Goal: Information Seeking & Learning: Learn about a topic

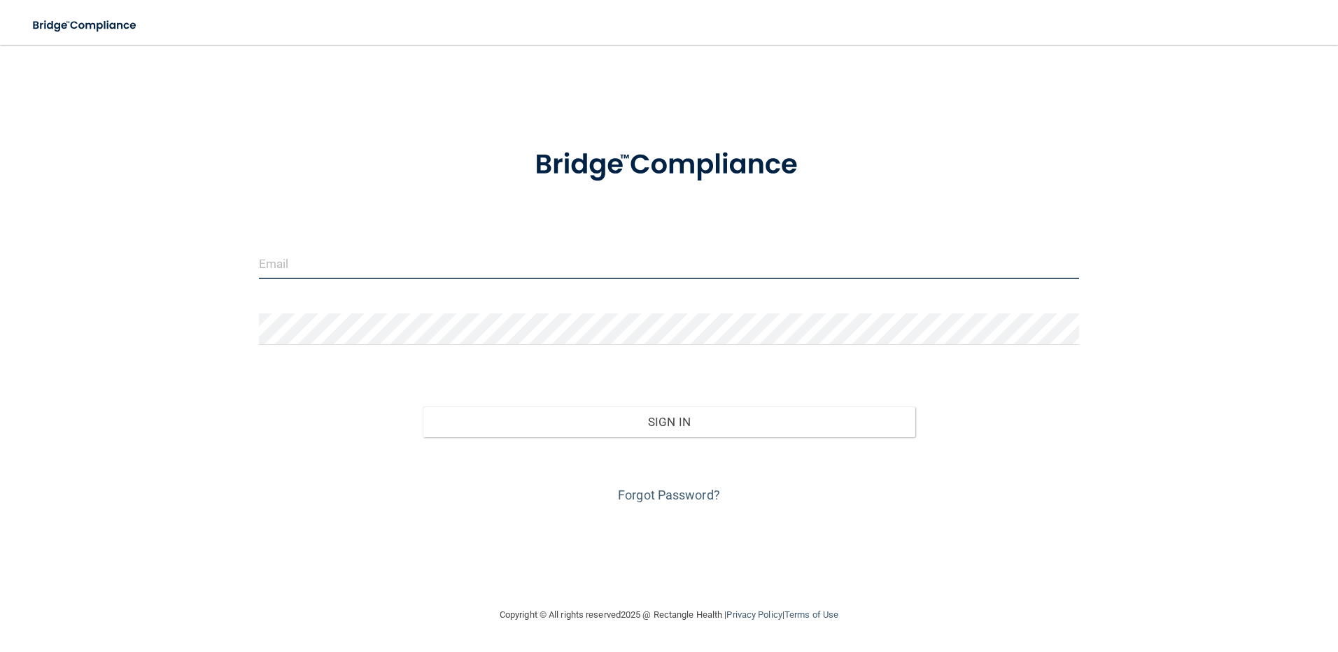
click at [317, 269] on input "email" at bounding box center [669, 263] width 821 height 31
paste input "[EMAIL_ADDRESS][DOMAIN_NAME]"
type input "[EMAIL_ADDRESS][DOMAIN_NAME]"
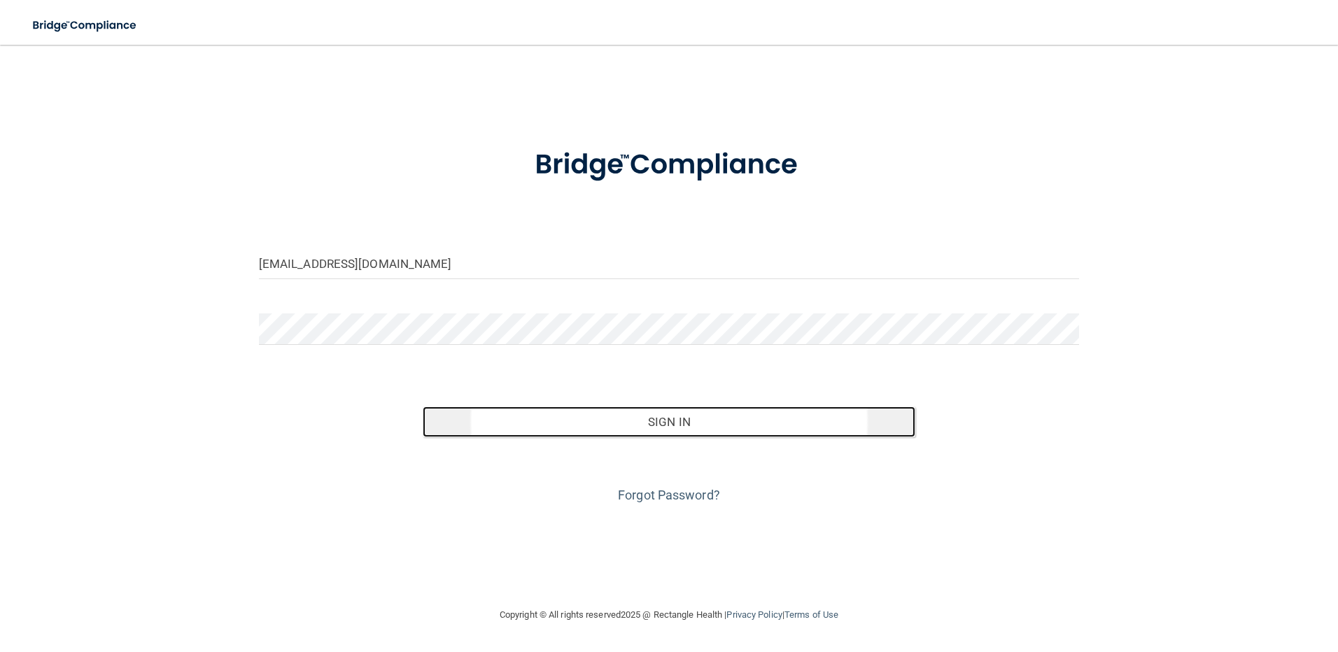
click at [550, 433] on button "Sign In" at bounding box center [669, 422] width 493 height 31
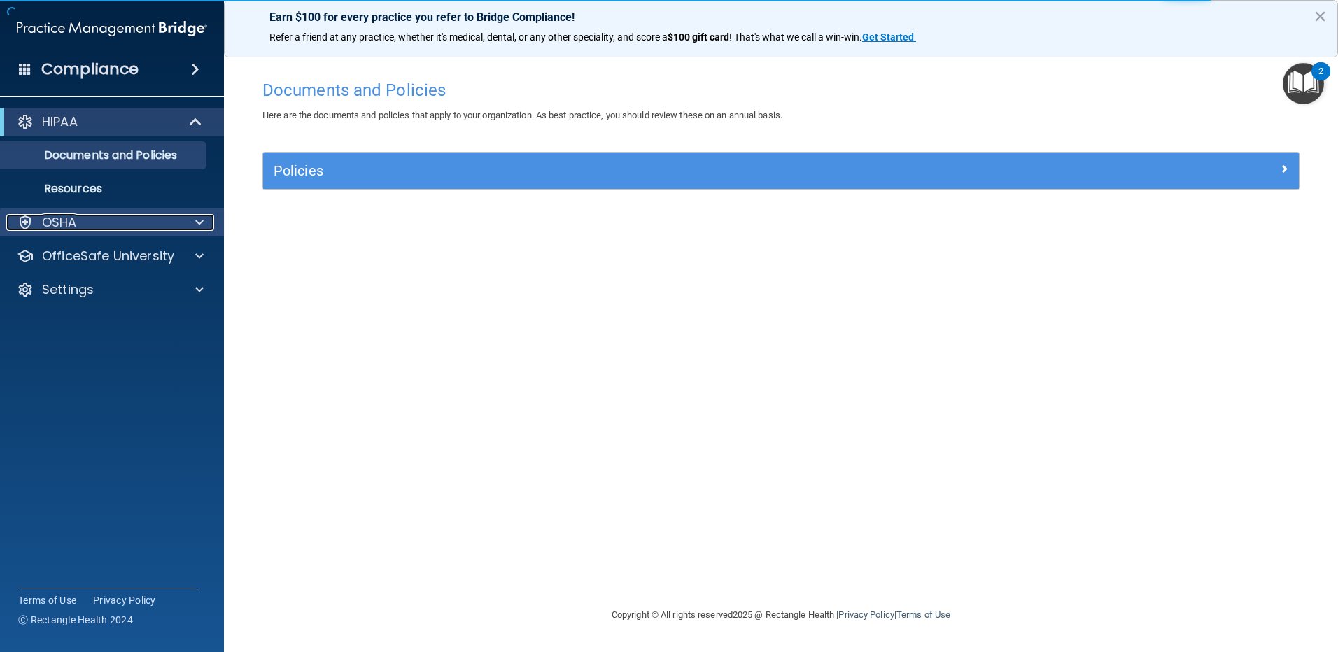
click at [195, 229] on span at bounding box center [199, 222] width 8 height 17
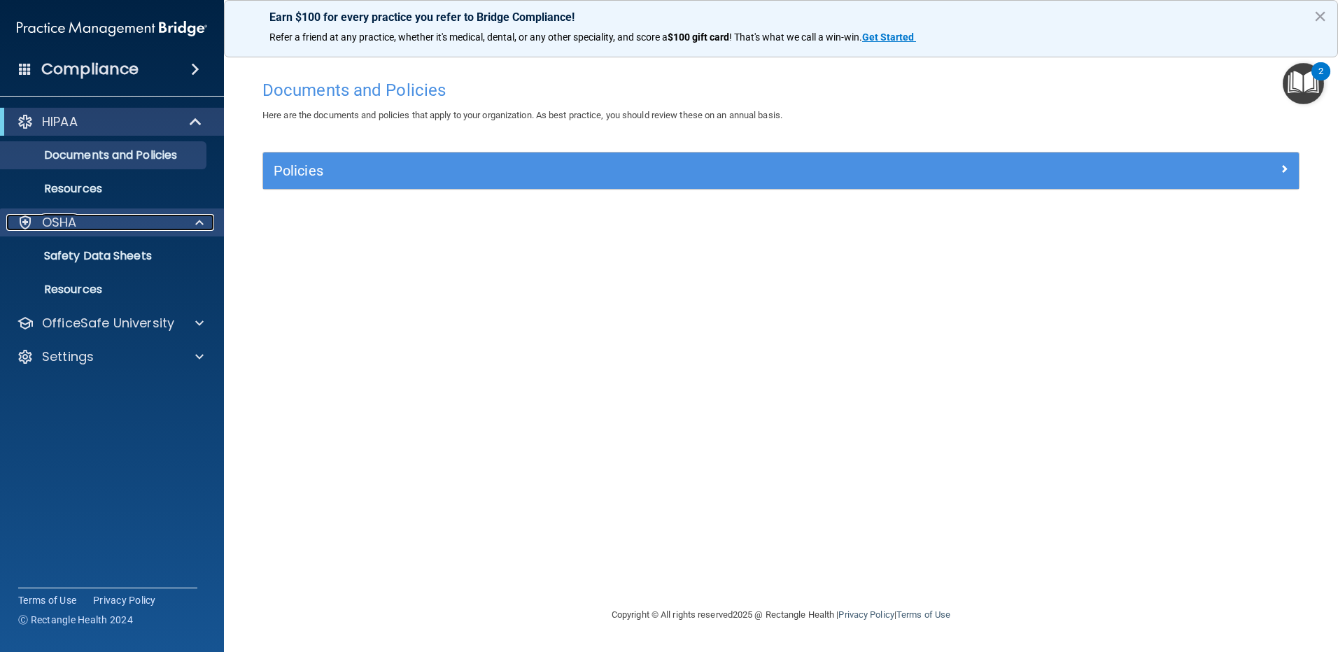
click at [87, 225] on div "OSHA" at bounding box center [93, 222] width 174 height 17
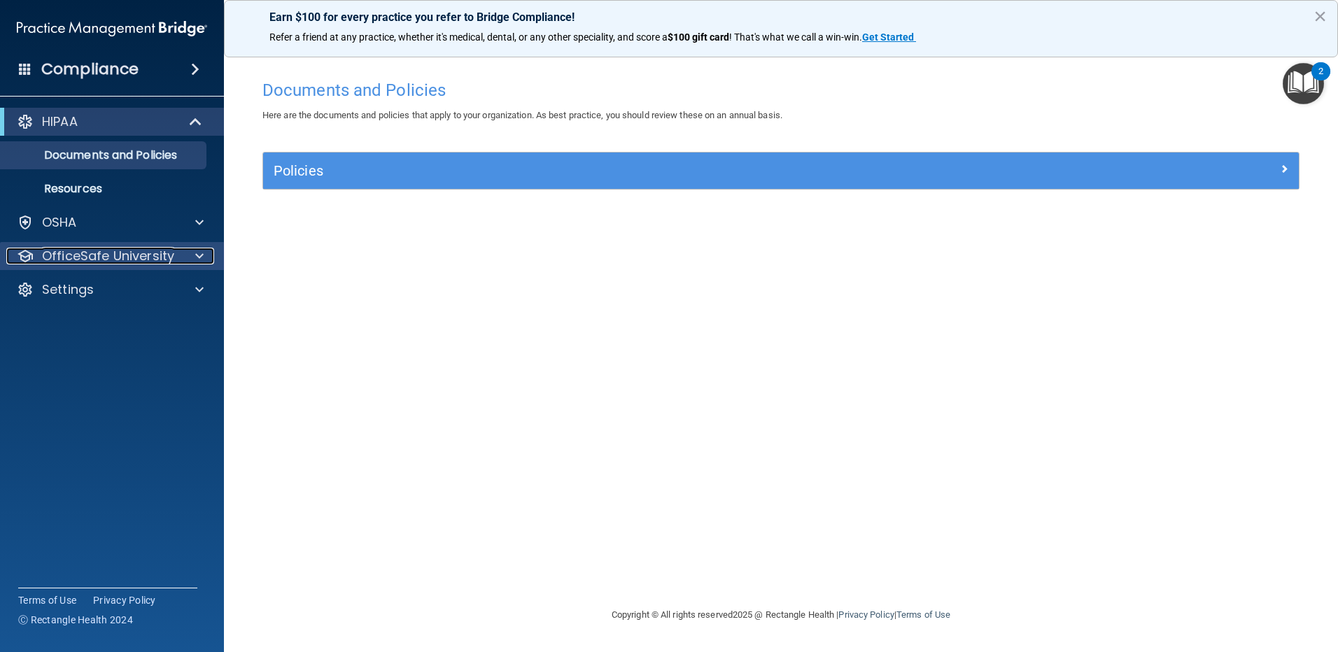
click at [176, 255] on div "OfficeSafe University" at bounding box center [93, 256] width 174 height 17
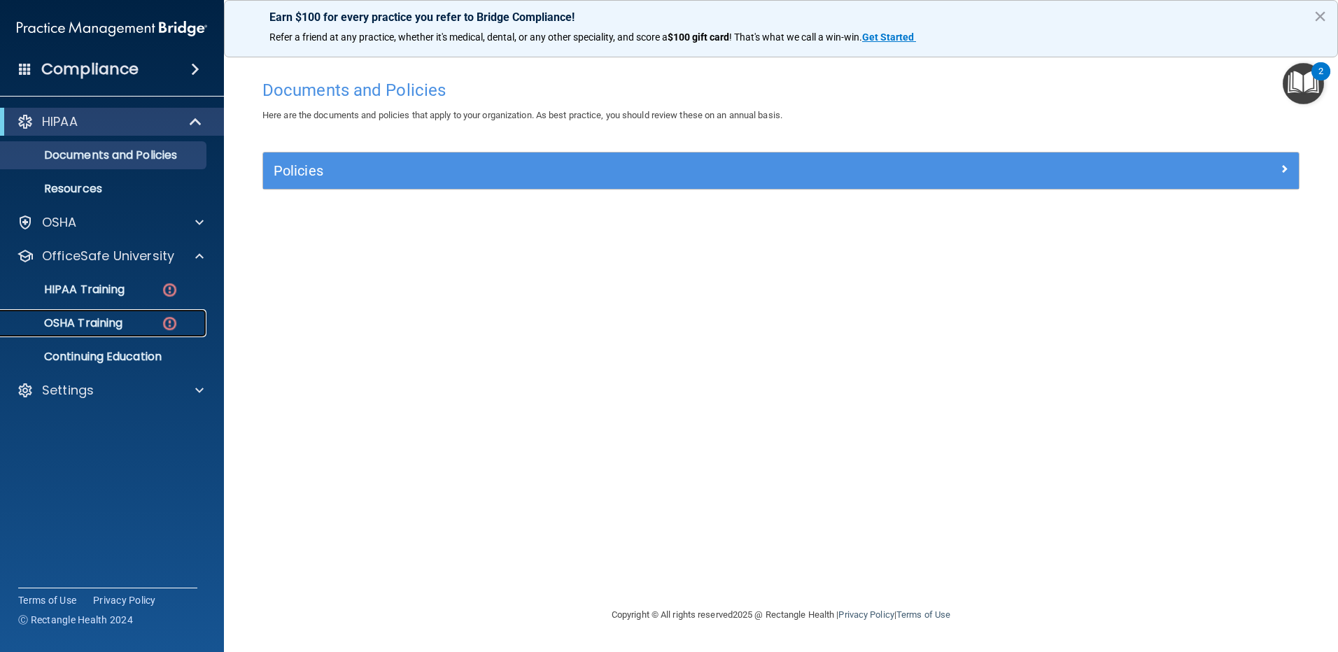
click at [109, 322] on p "OSHA Training" at bounding box center [65, 323] width 113 height 14
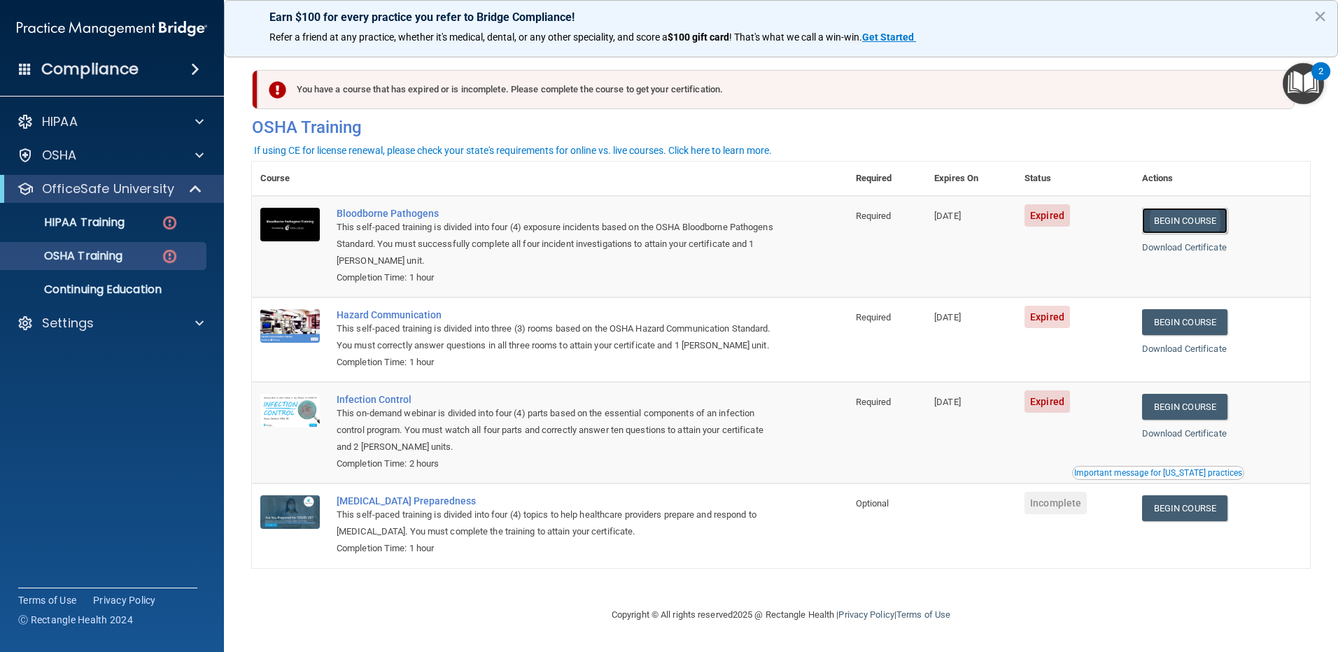
click at [1172, 220] on link "Begin Course" at bounding box center [1184, 221] width 85 height 26
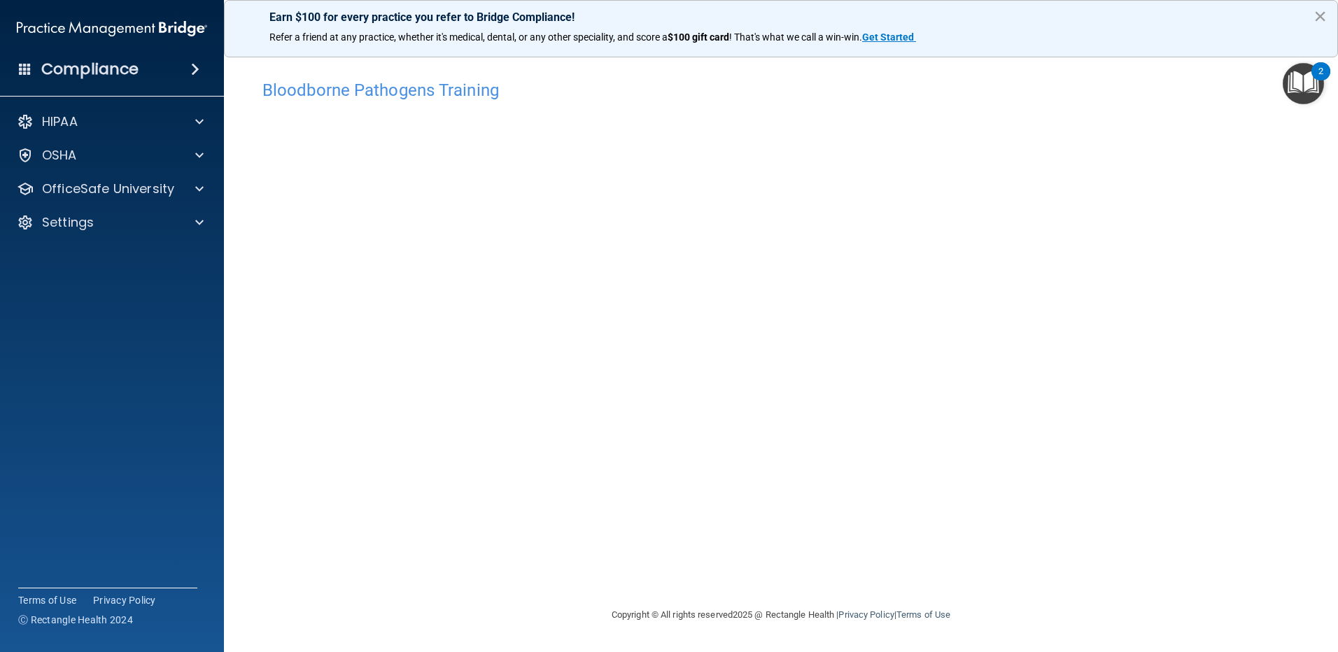
click at [1317, 11] on button "×" at bounding box center [1320, 16] width 13 height 22
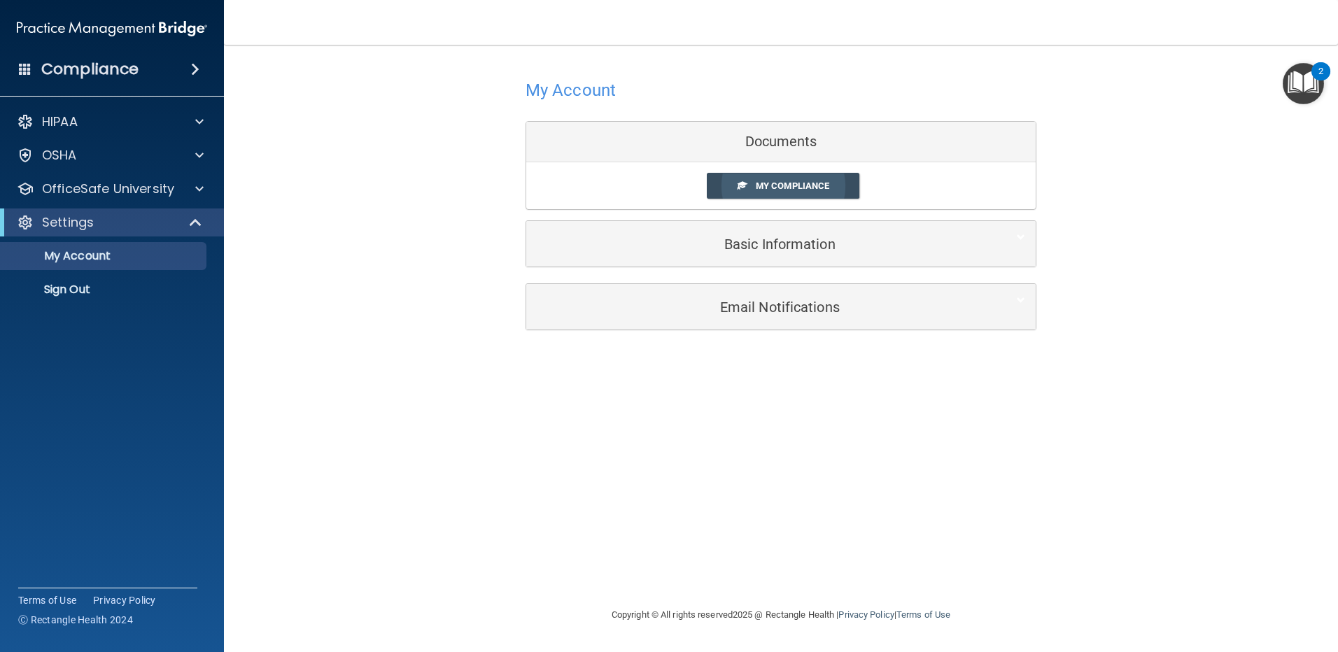
click at [803, 174] on link "My Compliance" at bounding box center [783, 186] width 153 height 26
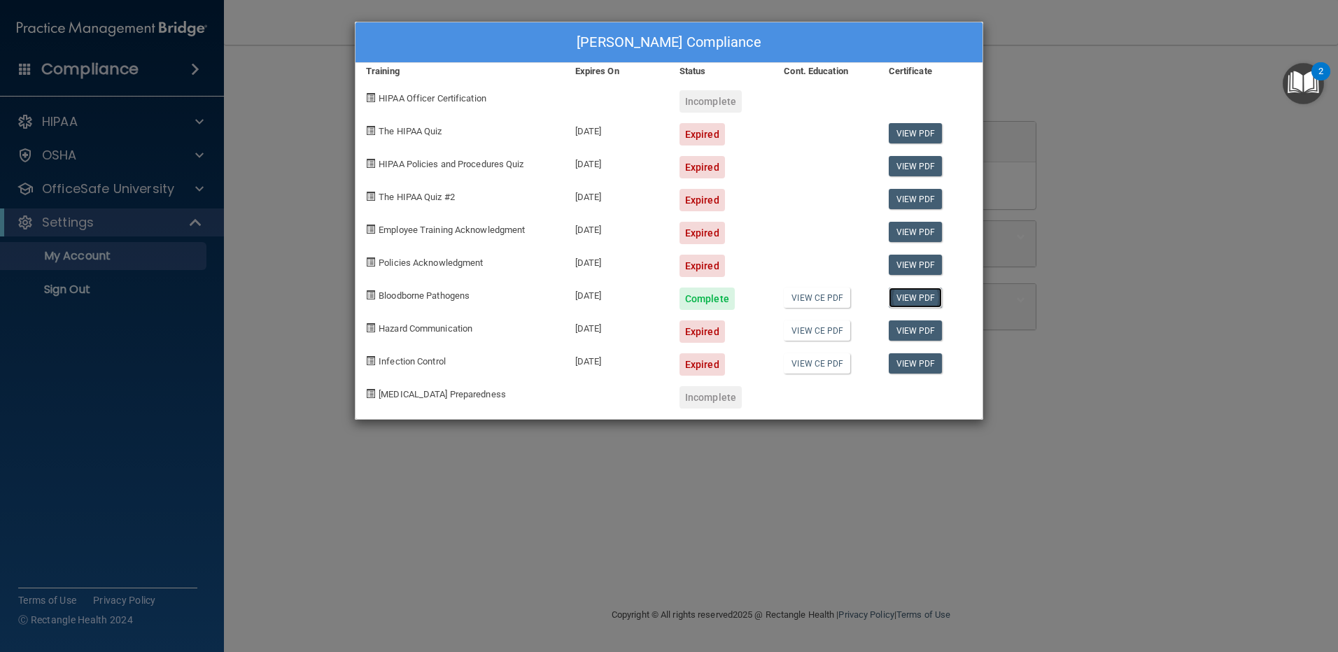
click at [902, 296] on link "View PDF" at bounding box center [916, 298] width 54 height 20
drag, startPoint x: 1135, startPoint y: 262, endPoint x: 1146, endPoint y: 246, distance: 20.2
click at [1135, 262] on div "Matthew Fulton's Compliance Training Expires On Status Cont. Education Certific…" at bounding box center [669, 326] width 1338 height 652
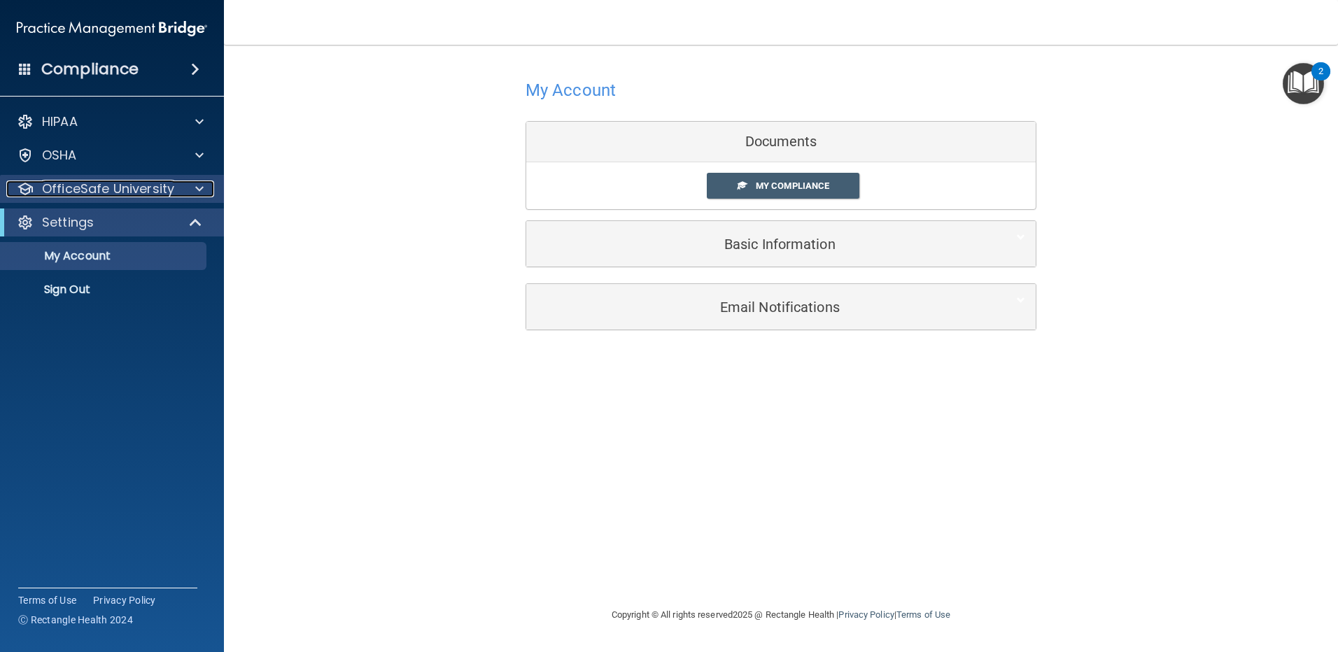
drag, startPoint x: 131, startPoint y: 185, endPoint x: 122, endPoint y: 200, distance: 17.9
click at [131, 185] on p "OfficeSafe University" at bounding box center [108, 189] width 132 height 17
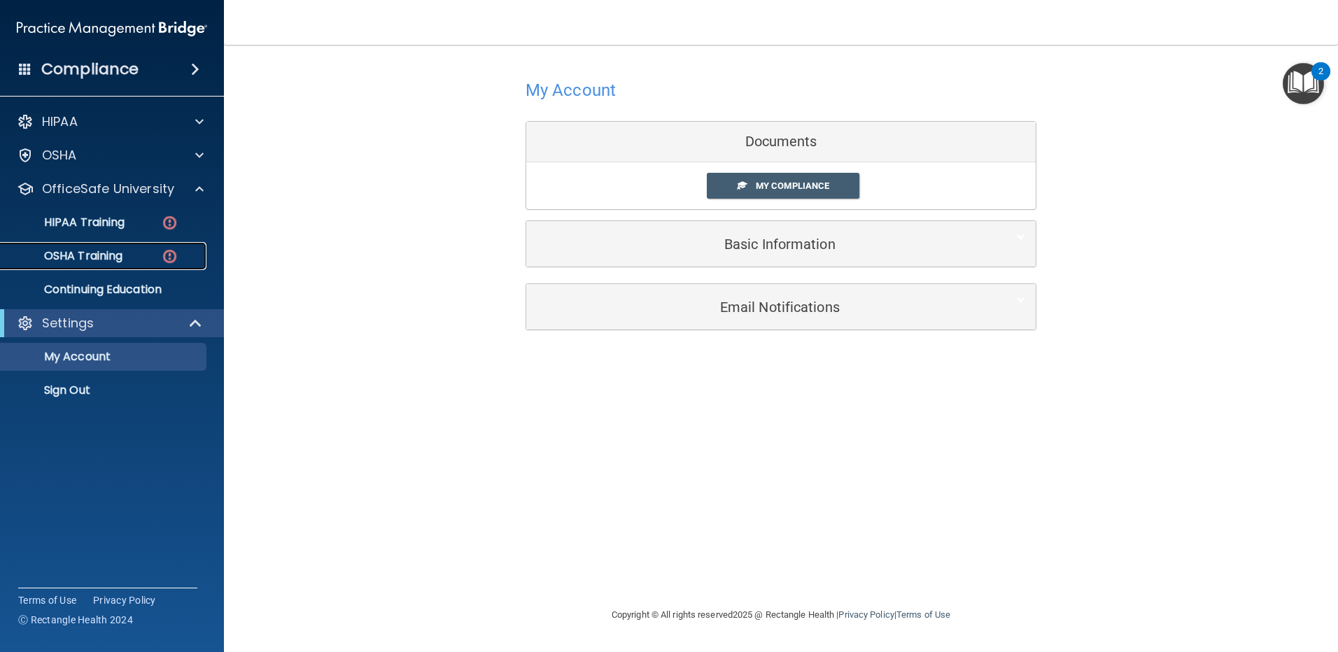
click at [97, 249] on p "OSHA Training" at bounding box center [65, 256] width 113 height 14
